Goal: Transaction & Acquisition: Subscribe to service/newsletter

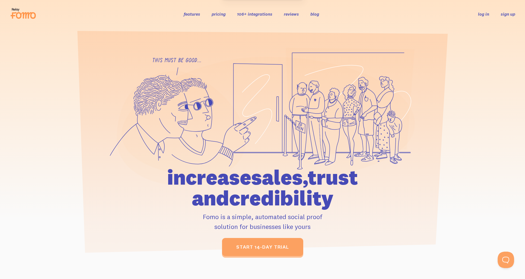
click at [505, 13] on link "sign up" at bounding box center [508, 14] width 14 height 6
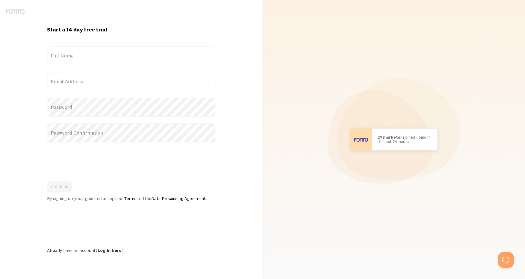
click at [66, 56] on label "Full Name" at bounding box center [131, 55] width 168 height 19
click at [66, 56] on input "Full Name" at bounding box center [131, 55] width 168 height 19
type input "Adam Afzal"
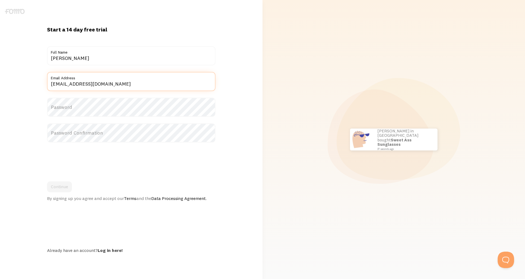
type input "admin@righteousnrich.com"
click at [67, 138] on label "Password Confirmation" at bounding box center [131, 132] width 168 height 19
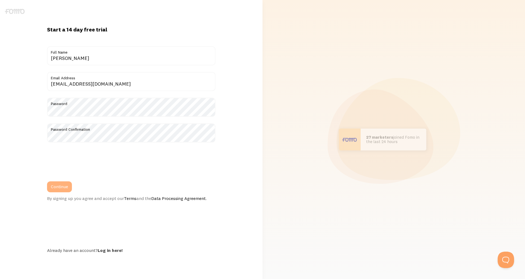
click at [67, 187] on button "Continue" at bounding box center [59, 186] width 25 height 11
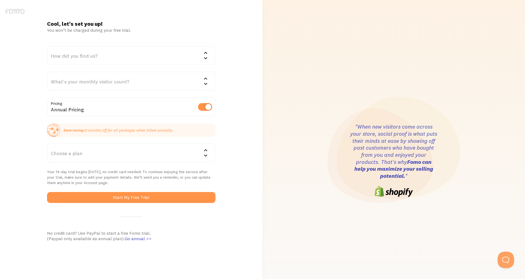
click at [202, 108] on label at bounding box center [205, 107] width 14 height 8
click at [202, 108] on input "checkbox" at bounding box center [205, 107] width 14 height 8
checkbox input "false"
click at [144, 58] on div "How did you find us?" at bounding box center [131, 55] width 168 height 19
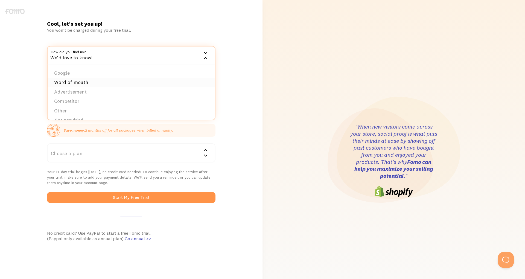
click at [87, 85] on li "Word of mouth" at bounding box center [131, 83] width 167 height 10
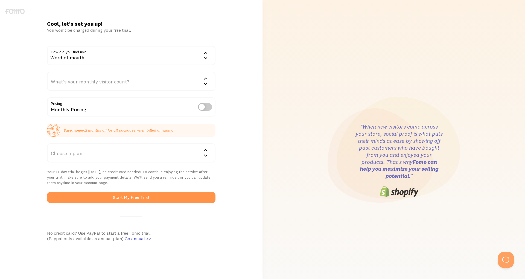
click at [87, 85] on div "What's your monthly visitor count?" at bounding box center [131, 81] width 168 height 19
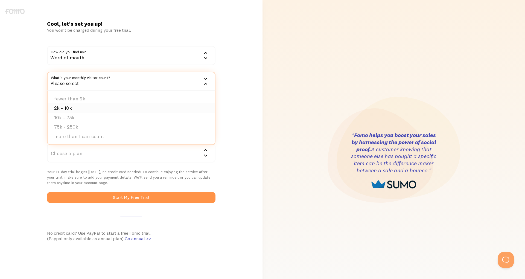
click at [75, 104] on li "2k - 10k" at bounding box center [131, 108] width 167 height 10
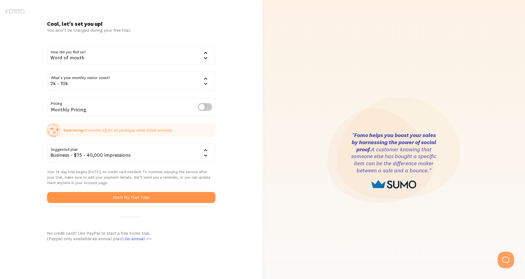
click at [73, 83] on div "2k - 10k" at bounding box center [131, 81] width 168 height 19
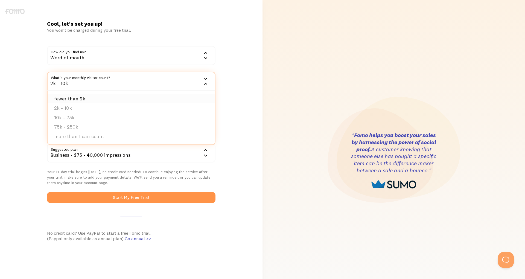
click at [74, 95] on li "fewer than 2k" at bounding box center [131, 99] width 167 height 10
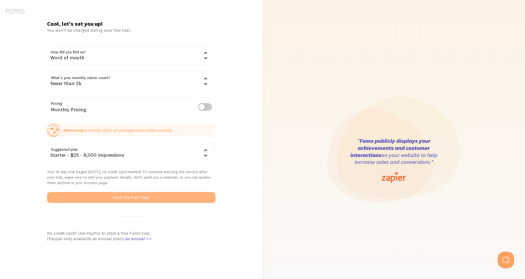
click at [125, 197] on button "Start My Free Trial" at bounding box center [131, 197] width 168 height 11
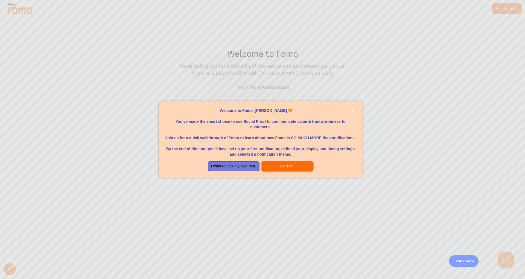
click at [272, 166] on button "Let's go!" at bounding box center [288, 166] width 52 height 10
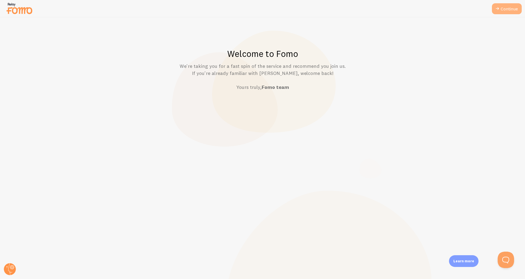
click at [504, 7] on link "Continue" at bounding box center [507, 8] width 30 height 11
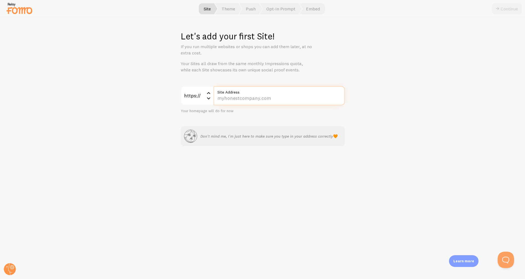
click at [228, 102] on input "Site Address" at bounding box center [279, 95] width 131 height 19
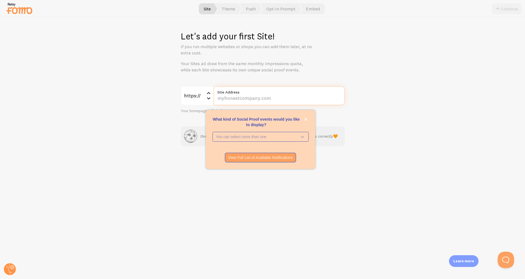
click at [272, 103] on input "Site Address" at bounding box center [279, 95] width 131 height 19
type input "[DOMAIN_NAME]"
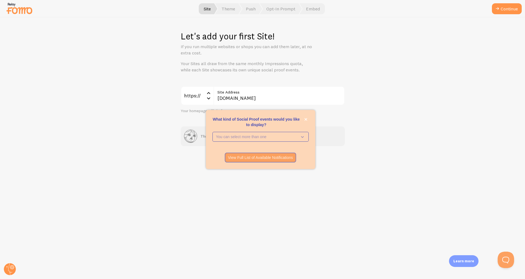
click at [138, 118] on div "Let's add your first Site! If you run multiple websites or shops you can add th…" at bounding box center [262, 149] width 525 height 262
click at [297, 142] on div "What kind of Social Proof events would you like to display?" at bounding box center [261, 143] width 96 height 2
click at [301, 134] on icon "What kind of Social Proof events would you like to display?" at bounding box center [302, 137] width 8 height 6
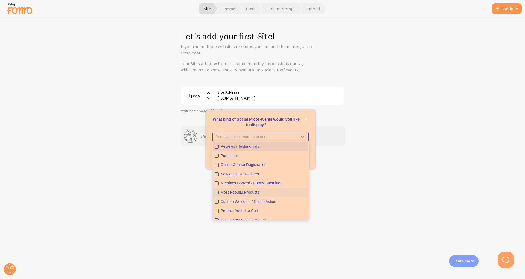
scroll to position [14, 0]
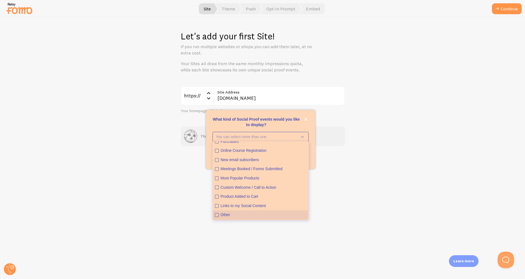
click at [229, 215] on div "Other" at bounding box center [264, 214] width 86 height 5
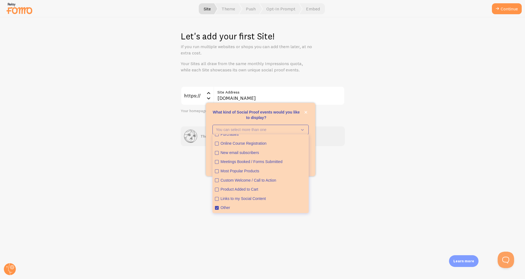
click at [365, 189] on div "Let's add your first Site! If you run multiple websites or shops you can add th…" at bounding box center [262, 149] width 525 height 262
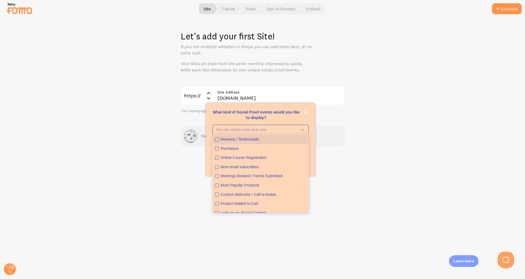
click at [220, 135] on button "Reviews / Testimonials" at bounding box center [260, 139] width 95 height 9
click at [150, 137] on div "Let's add your first Site! If you run multiple websites or shops you can add th…" at bounding box center [262, 149] width 525 height 262
click at [305, 111] on button "close," at bounding box center [306, 112] width 6 height 6
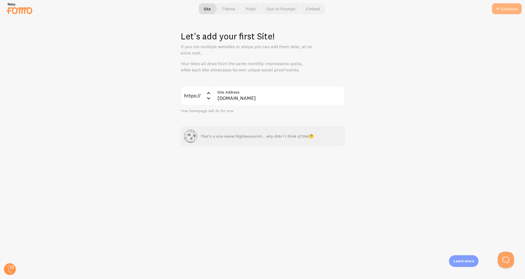
click at [503, 8] on button "Continue" at bounding box center [507, 8] width 30 height 11
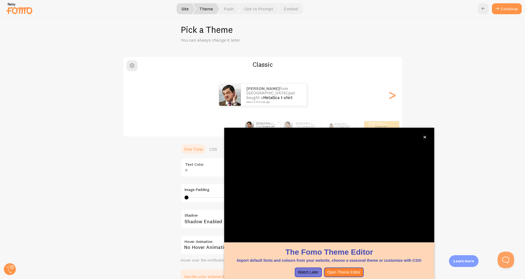
scroll to position [7, 0]
click at [426, 137] on icon "close," at bounding box center [424, 137] width 3 height 3
click at [427, 138] on button "close," at bounding box center [425, 137] width 6 height 6
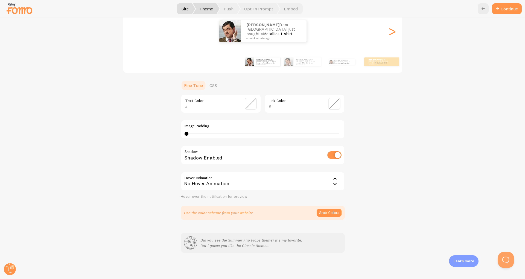
scroll to position [0, 0]
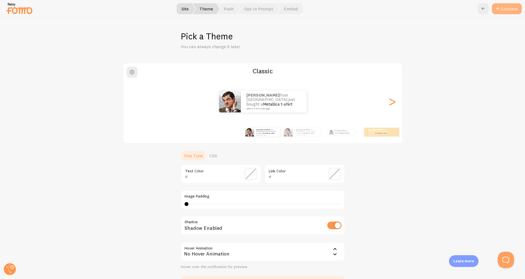
click at [505, 13] on button "Continue" at bounding box center [507, 8] width 30 height 11
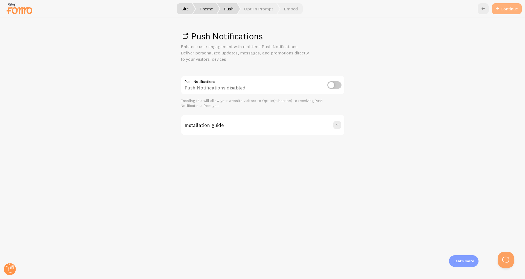
click at [504, 11] on link "Continue" at bounding box center [507, 8] width 30 height 11
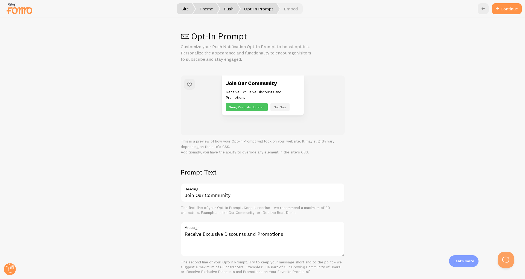
click at [196, 188] on label "Heading" at bounding box center [263, 187] width 164 height 9
click at [196, 188] on input "Join Our Community" at bounding box center [263, 192] width 164 height 19
click at [205, 193] on input "Join Our Community" at bounding box center [263, 192] width 164 height 19
click at [189, 84] on span "button" at bounding box center [189, 84] width 7 height 7
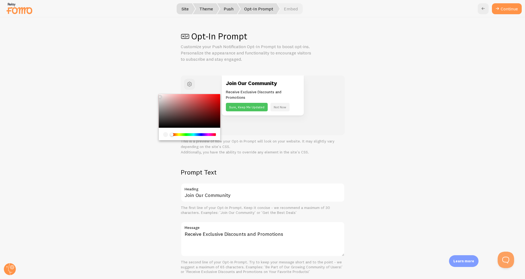
click at [130, 53] on div "Opt-In Prompt Customize your Push Notification Opt-In Prompt to boost opt-ins. …" at bounding box center [262, 149] width 525 height 262
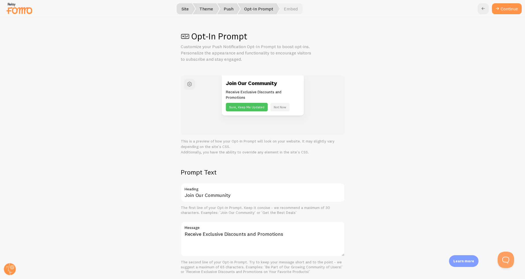
click at [279, 107] on button "Not Now" at bounding box center [280, 107] width 19 height 8
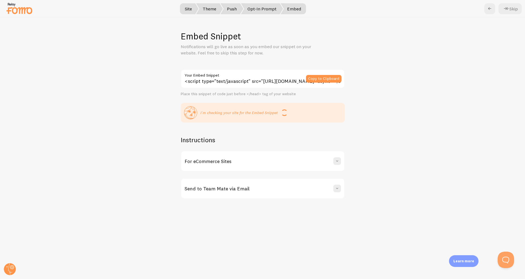
click at [257, 12] on span "Opt-In Prompt" at bounding box center [262, 8] width 42 height 11
click at [260, 8] on span "Opt-In Prompt" at bounding box center [262, 8] width 42 height 11
click at [491, 11] on icon at bounding box center [490, 8] width 7 height 7
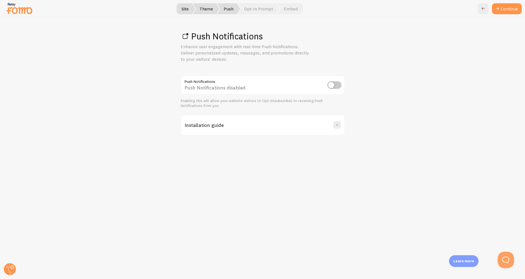
click at [333, 86] on input "checkbox" at bounding box center [334, 85] width 14 height 8
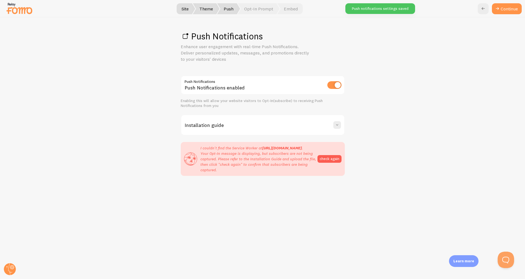
click at [333, 86] on input "checkbox" at bounding box center [334, 85] width 14 height 8
checkbox input "false"
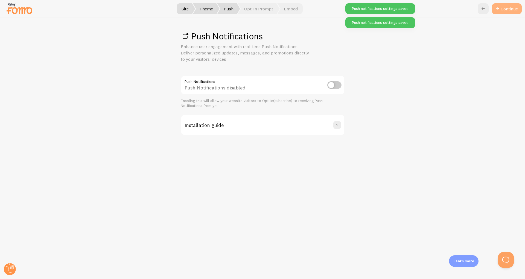
click at [504, 11] on link "Continue" at bounding box center [507, 8] width 30 height 11
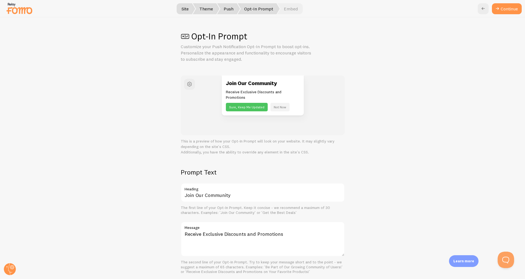
click at [216, 43] on div "Opt-In Prompt Customize your Push Notification Opt-In Prompt to boost opt-ins. …" at bounding box center [263, 47] width 164 height 32
click at [502, 9] on button "Continue" at bounding box center [507, 8] width 30 height 11
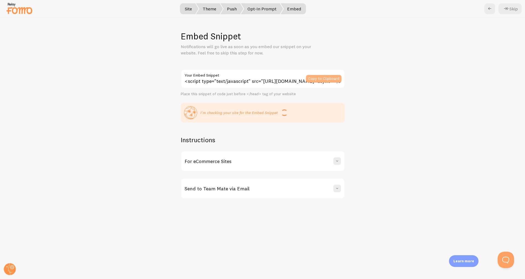
click at [329, 82] on button "Copy to Clipboard" at bounding box center [324, 79] width 36 height 8
click at [211, 8] on span "Theme" at bounding box center [209, 8] width 27 height 11
click at [488, 11] on icon at bounding box center [490, 8] width 7 height 7
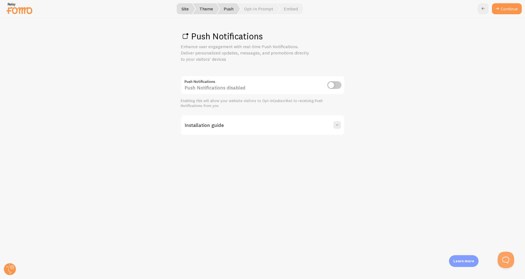
click at [488, 11] on link at bounding box center [483, 8] width 11 height 11
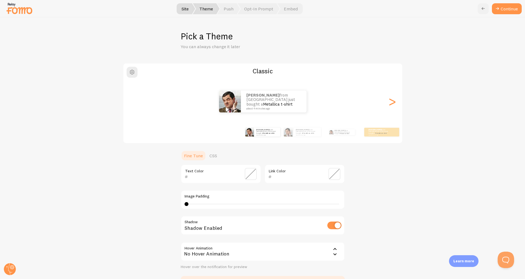
click at [480, 11] on icon at bounding box center [483, 8] width 7 height 7
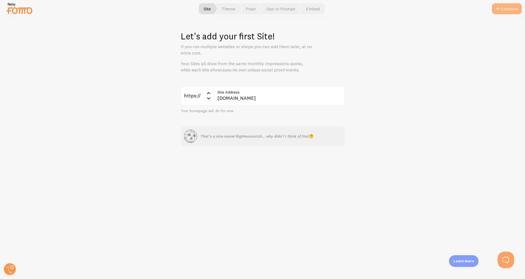
click at [503, 10] on button "Continue" at bounding box center [507, 8] width 30 height 11
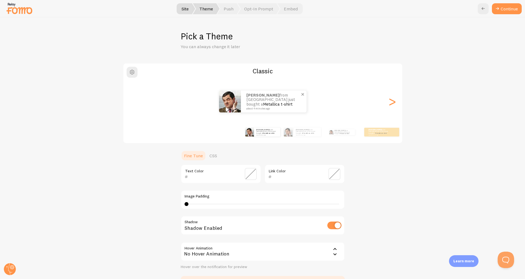
scroll to position [70, 0]
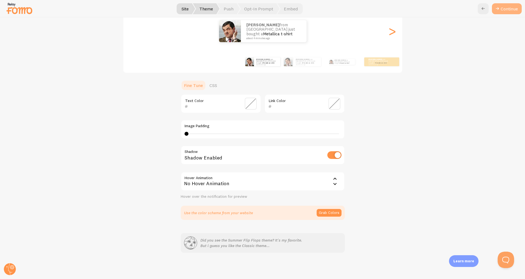
click at [505, 9] on button "Continue" at bounding box center [507, 8] width 30 height 11
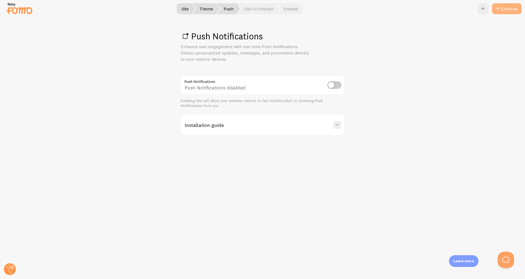
click at [509, 11] on link "Continue" at bounding box center [507, 8] width 30 height 11
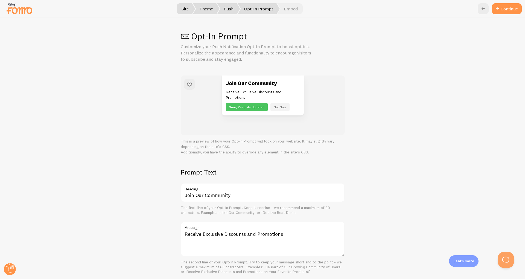
click at [509, 11] on button "Continue" at bounding box center [507, 8] width 30 height 11
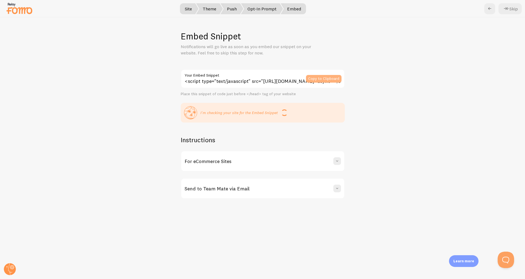
click at [324, 78] on button "Copy to Clipboard" at bounding box center [324, 79] width 36 height 8
click at [286, 115] on span at bounding box center [284, 112] width 7 height 7
click at [339, 160] on span at bounding box center [337, 160] width 5 height 5
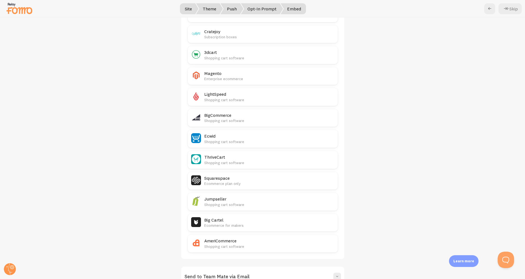
scroll to position [225, 0]
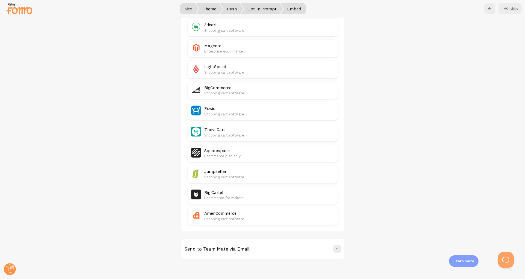
click at [319, 244] on div "Send to Team Mate via Email" at bounding box center [262, 249] width 163 height 20
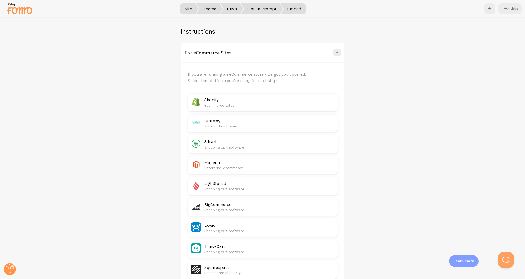
scroll to position [0, 0]
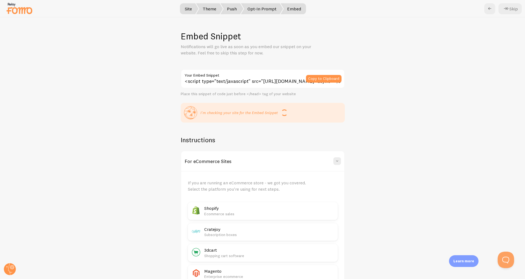
click at [282, 113] on span at bounding box center [284, 112] width 7 height 7
drag, startPoint x: 268, startPoint y: 49, endPoint x: 265, endPoint y: 57, distance: 8.2
click at [265, 57] on div "Embed Snippet Notifications will go live as soon as you embed our snippet on yo…" at bounding box center [262, 149] width 525 height 262
click at [283, 66] on div "Embed Snippet Notifications will go live as soon as you embed our snippet on yo…" at bounding box center [262, 149] width 525 height 262
click at [279, 112] on div "I'm checking your site for the Embed Snippet" at bounding box center [244, 112] width 87 height 7
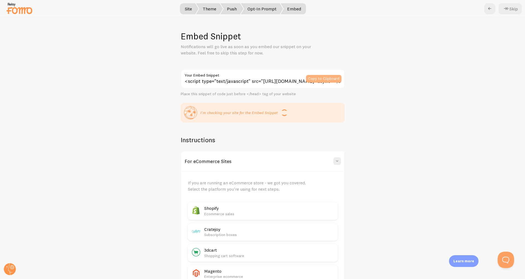
click at [315, 78] on button "Copy to Clipboard" at bounding box center [324, 79] width 36 height 8
click at [186, 14] on span "Site" at bounding box center [188, 8] width 20 height 11
click at [188, 8] on span "Site" at bounding box center [188, 8] width 20 height 11
click at [492, 14] on link at bounding box center [489, 8] width 11 height 11
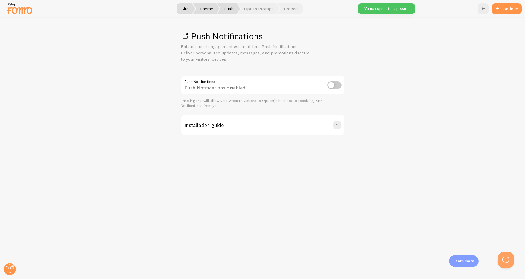
click at [492, 14] on div "Continue" at bounding box center [500, 8] width 44 height 11
click at [481, 7] on icon at bounding box center [483, 8] width 7 height 7
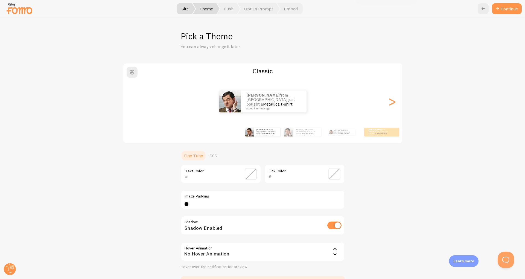
click at [481, 7] on icon at bounding box center [483, 8] width 7 height 7
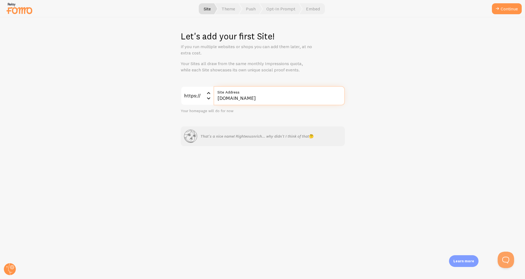
click at [218, 98] on input "[DOMAIN_NAME]" at bounding box center [279, 95] width 131 height 19
type input "[DOMAIN_NAME]"
click at [500, 13] on button "Continue" at bounding box center [507, 8] width 30 height 11
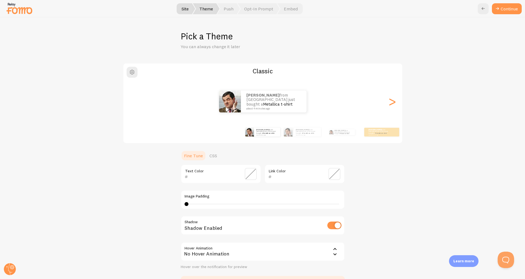
click at [500, 13] on button "Continue" at bounding box center [507, 8] width 30 height 11
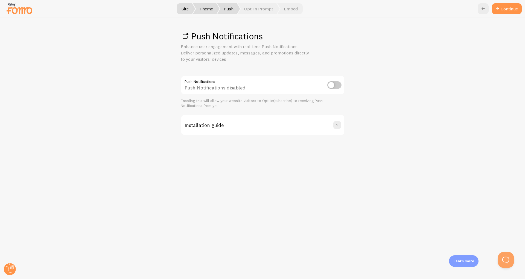
click at [500, 13] on link "Continue" at bounding box center [507, 8] width 30 height 11
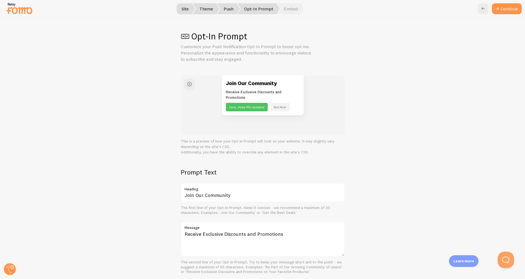
click at [500, 13] on button "Continue" at bounding box center [507, 8] width 30 height 11
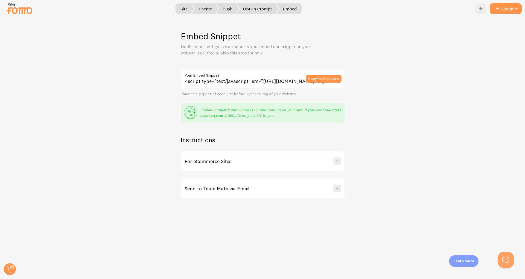
click at [221, 116] on link "see a test event on your site" at bounding box center [271, 113] width 141 height 10
click at [333, 112] on link "see a test event on your site" at bounding box center [271, 113] width 141 height 10
click at [502, 11] on button "Continue" at bounding box center [506, 8] width 32 height 11
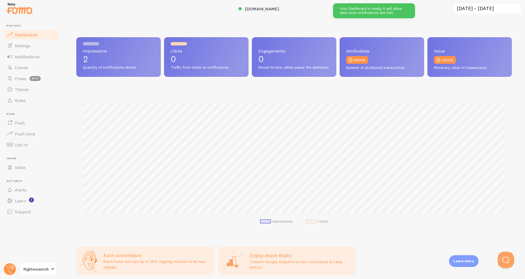
scroll to position [144, 436]
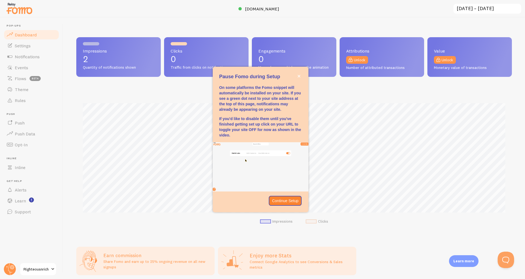
click at [300, 80] on p "Pause Fomo during Setup" at bounding box center [260, 76] width 83 height 7
click at [292, 200] on p "Continue Setup" at bounding box center [285, 200] width 27 height 5
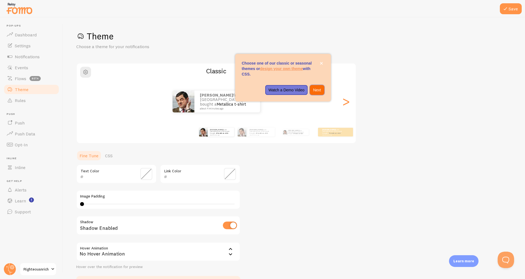
click at [314, 92] on p "Next" at bounding box center [317, 89] width 8 height 5
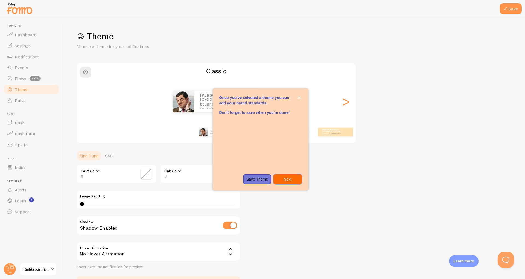
click at [278, 181] on p "Next" at bounding box center [288, 178] width 22 height 5
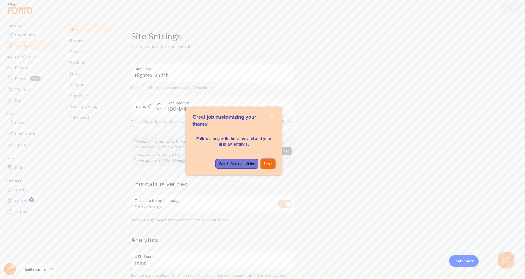
click at [272, 166] on button "Next" at bounding box center [268, 164] width 14 height 10
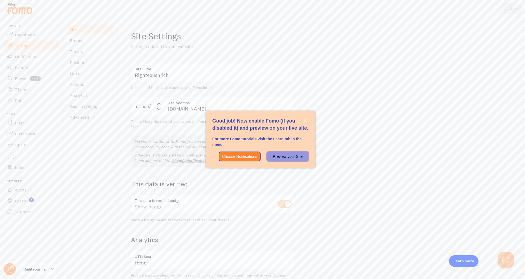
click at [276, 157] on p "Preview your Site" at bounding box center [287, 156] width 35 height 5
